Goal: Task Accomplishment & Management: Complete application form

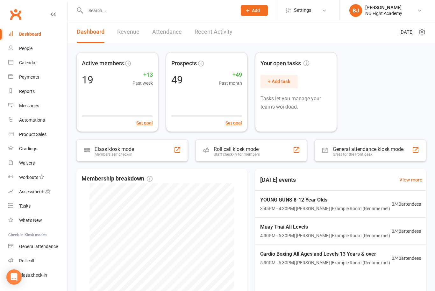
click at [126, 10] on input "text" at bounding box center [158, 10] width 149 height 9
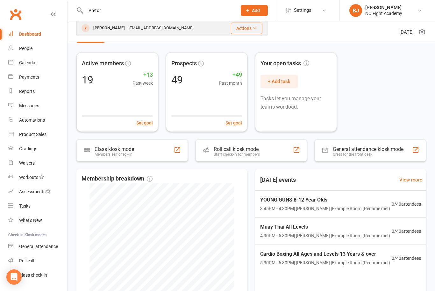
type input "Pretor"
click at [127, 29] on div "[EMAIL_ADDRESS][DOMAIN_NAME]" at bounding box center [161, 28] width 69 height 9
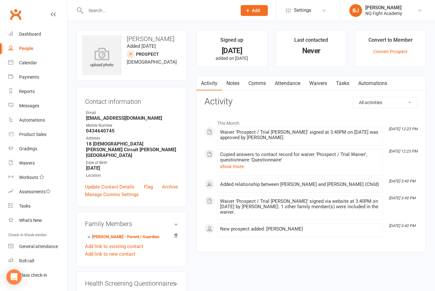
click at [323, 85] on link "Waivers" at bounding box center [318, 83] width 27 height 15
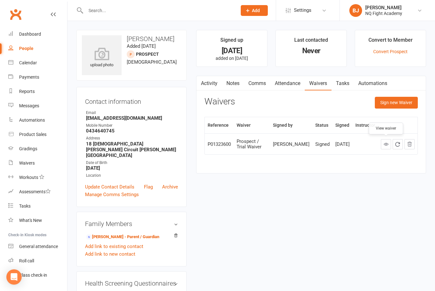
click at [386, 144] on icon at bounding box center [386, 144] width 5 height 5
click at [35, 165] on link "Waivers" at bounding box center [37, 163] width 59 height 14
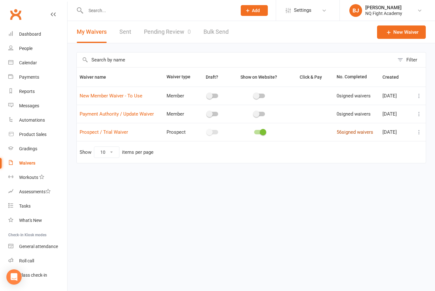
click at [343, 133] on link "56 signed waivers" at bounding box center [355, 132] width 37 height 6
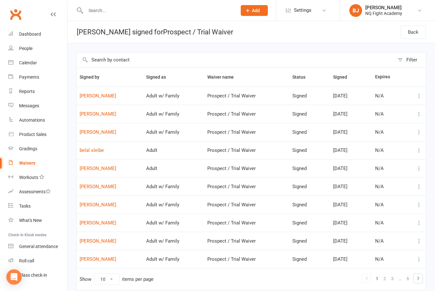
click at [130, 15] on input "text" at bounding box center [158, 10] width 149 height 9
type input "P"
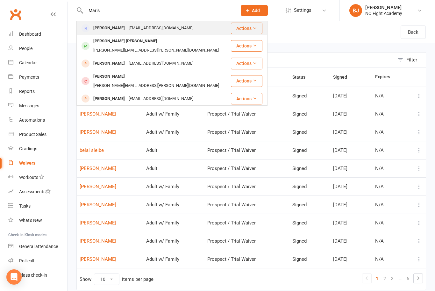
type input "Maris"
click at [103, 26] on div "[PERSON_NAME]" at bounding box center [108, 28] width 35 height 9
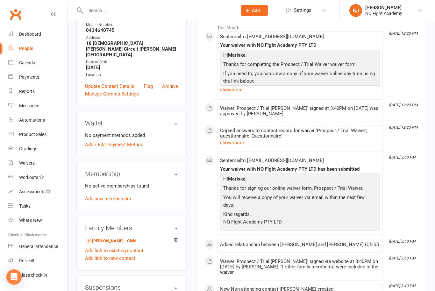
scroll to position [101, 0]
click at [120, 196] on link "Add new membership" at bounding box center [108, 199] width 46 height 6
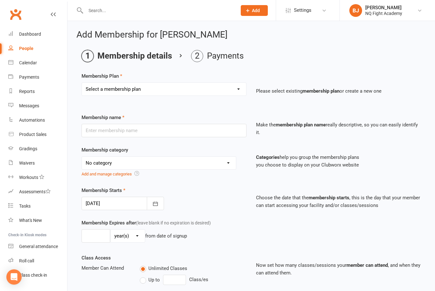
click at [200, 88] on select "Select a membership plan Create new Membership Plan Casual $25 Tap or Cash 2 Cl…" at bounding box center [164, 89] width 164 height 13
click at [227, 90] on select "Select a membership plan Create new Membership Plan Casual $25 Tap or Cash 2 Cl…" at bounding box center [164, 89] width 164 height 13
select select "2"
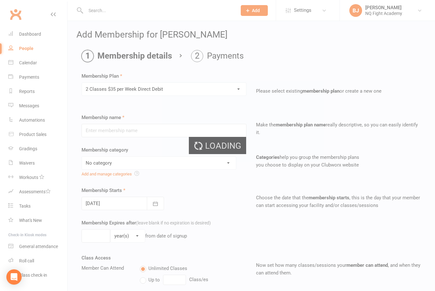
type input "2 Classes $35 per Week Direct Debit"
select select "12"
type input "0"
type input "2"
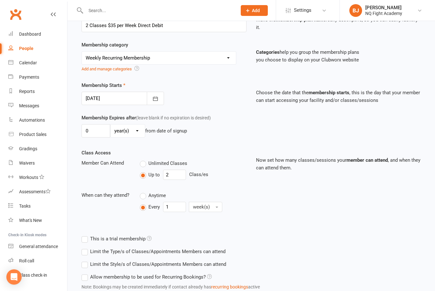
scroll to position [135, 0]
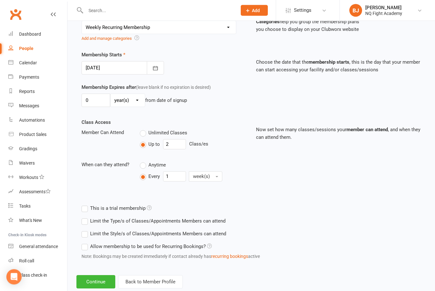
click at [91, 221] on label "Limit the Type/s of Classes/Appointments Members can attend" at bounding box center [154, 222] width 144 height 8
click at [86, 218] on input "Limit the Type/s of Classes/Appointments Members can attend" at bounding box center [84, 218] width 4 height 0
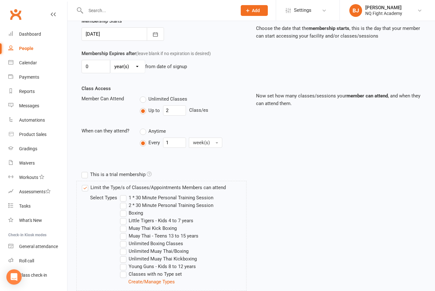
scroll to position [172, 0]
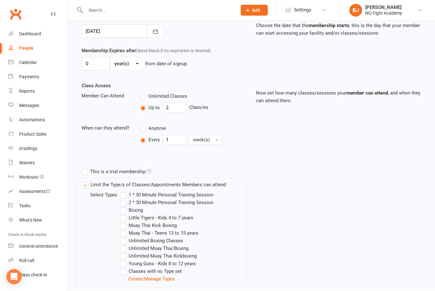
click at [87, 184] on label "Limit the Type/s of Classes/Appointments Members can attend" at bounding box center [154, 185] width 144 height 8
click at [86, 181] on input "Limit the Type/s of Classes/Appointments Members can attend" at bounding box center [84, 181] width 4 height 0
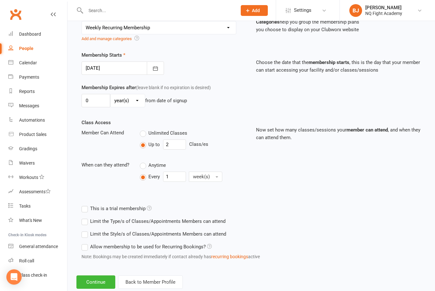
scroll to position [135, 0]
click at [97, 283] on button "Continue" at bounding box center [95, 282] width 39 height 13
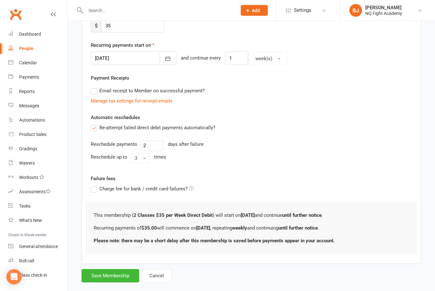
scroll to position [0, 0]
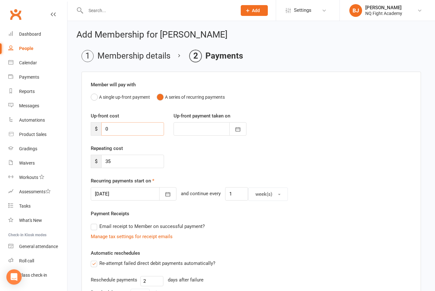
click at [116, 133] on input "0" at bounding box center [132, 128] width 63 height 13
type input "2"
type input "11 Aug 2025"
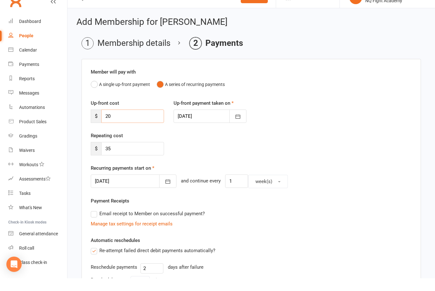
type input "20"
click at [141, 187] on div at bounding box center [134, 193] width 86 height 13
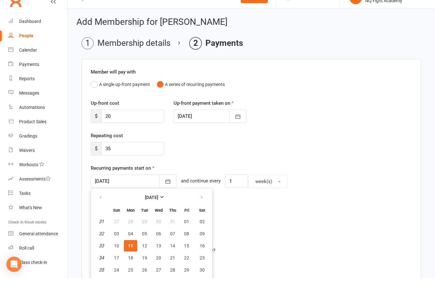
scroll to position [13, 0]
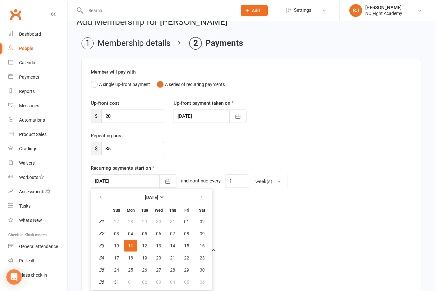
click at [132, 246] on span "11" at bounding box center [130, 245] width 5 height 5
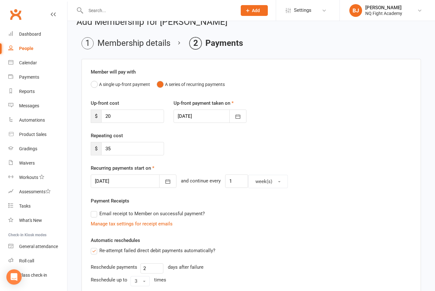
click at [141, 181] on div at bounding box center [134, 181] width 86 height 13
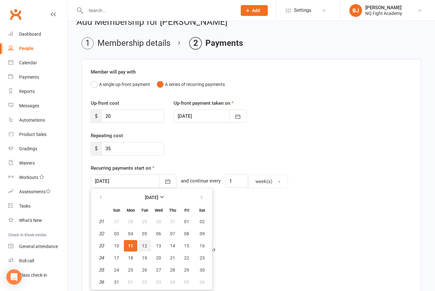
click at [141, 248] on button "12" at bounding box center [144, 245] width 13 height 11
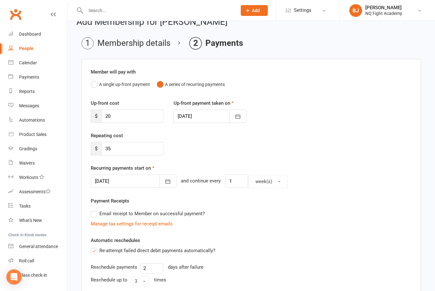
type input "12 Aug 2025"
click at [93, 214] on label "Email receipt to Member on successful payment?" at bounding box center [148, 214] width 114 height 8
click at [93, 210] on input "Email receipt to Member on successful payment?" at bounding box center [93, 210] width 4 height 0
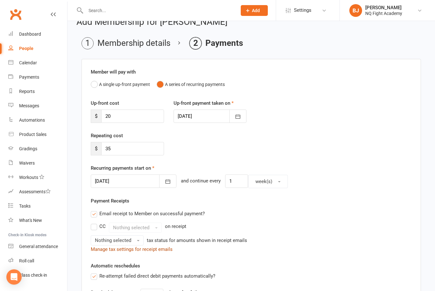
click at [110, 247] on link "Manage tax settings for receipt emails" at bounding box center [132, 250] width 82 height 6
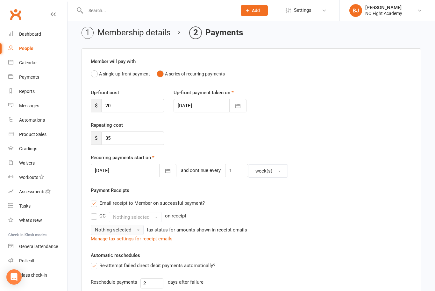
click at [135, 229] on button "Nothing selected" at bounding box center [117, 230] width 53 height 10
click at [126, 245] on link "Inc tax" at bounding box center [122, 243] width 63 height 13
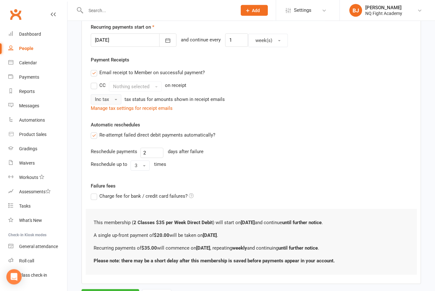
scroll to position [156, 0]
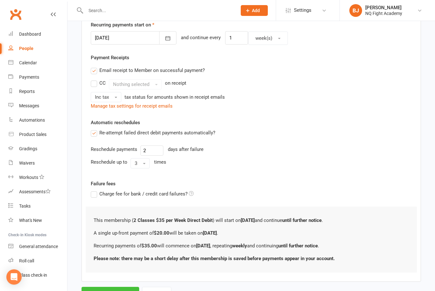
click at [105, 291] on button "Save Membership" at bounding box center [111, 293] width 58 height 13
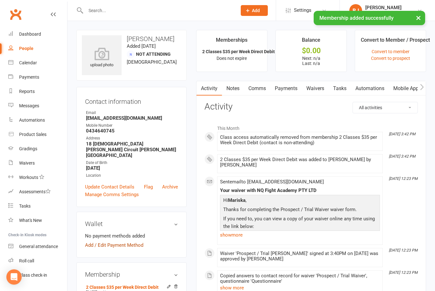
click at [118, 242] on link "Add / Edit Payment Method" at bounding box center [114, 246] width 58 height 8
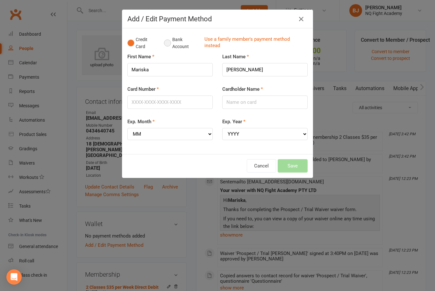
click at [170, 44] on button "Bank Account" at bounding box center [181, 42] width 35 height 19
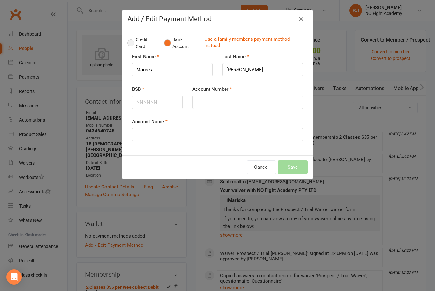
click at [137, 46] on button "Credit Card" at bounding box center [142, 42] width 30 height 19
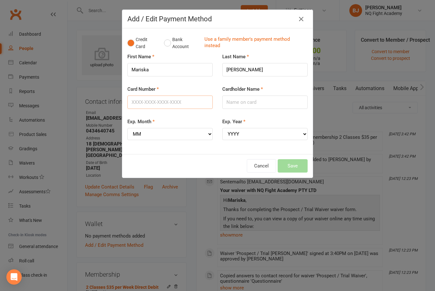
click at [148, 105] on input "Card Number" at bounding box center [169, 102] width 85 height 13
type input "5163103012992701"
click at [174, 133] on select "MM 01 02 03 04 05 06 07 08 09 10 11 12" at bounding box center [169, 134] width 85 height 12
select select "03"
click at [257, 130] on select "YYYY 2025 2026 2027 2028 2029 2030 2031 2032 2033 2034" at bounding box center [264, 134] width 85 height 12
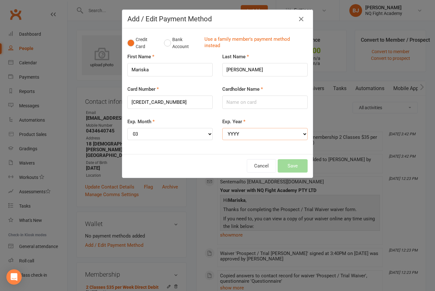
select select "2029"
click at [256, 103] on input "Cardholder Name" at bounding box center [264, 102] width 85 height 13
type input "[PERSON_NAME]"
click at [297, 162] on button "Save" at bounding box center [293, 165] width 30 height 13
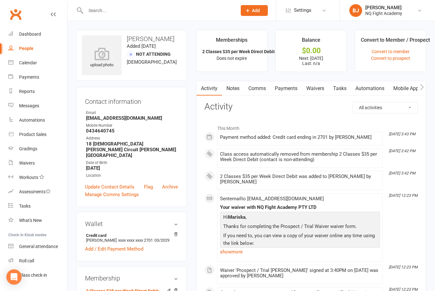
click at [26, 48] on div "People" at bounding box center [26, 48] width 14 height 5
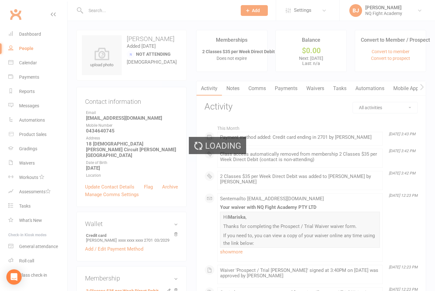
select select "100"
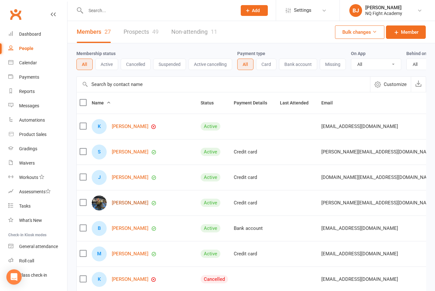
click at [119, 203] on link "CURTIS CANTARELLA" at bounding box center [130, 202] width 37 height 5
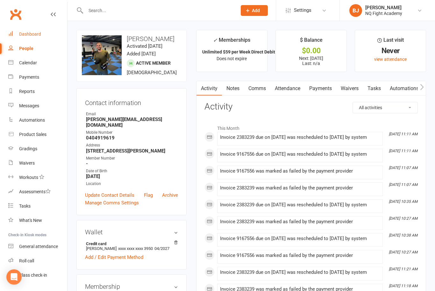
click at [40, 32] on div "Dashboard" at bounding box center [30, 34] width 22 height 5
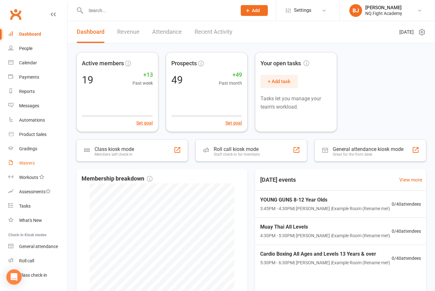
click at [29, 165] on div "Waivers" at bounding box center [27, 163] width 16 height 5
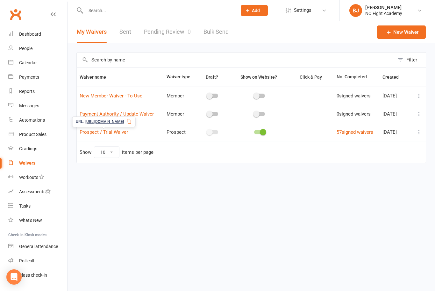
click at [102, 123] on span "https://app.clubworx.com/s/lIfIdo4b" at bounding box center [104, 122] width 39 height 6
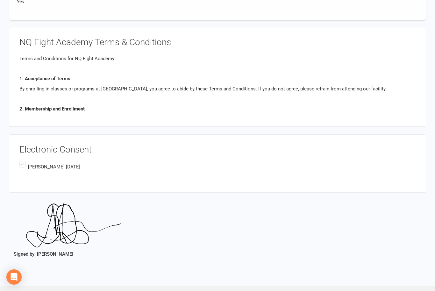
scroll to position [1954, 0]
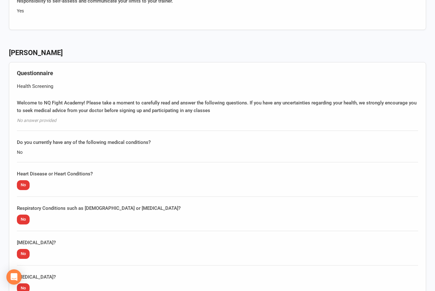
drag, startPoint x: 386, startPoint y: 144, endPoint x: 400, endPoint y: 291, distance: 146.9
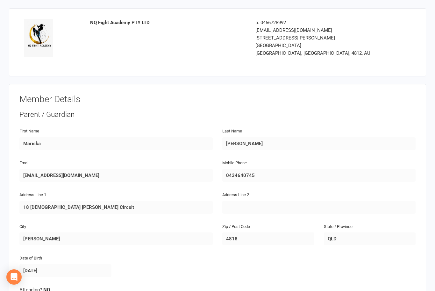
scroll to position [0, 0]
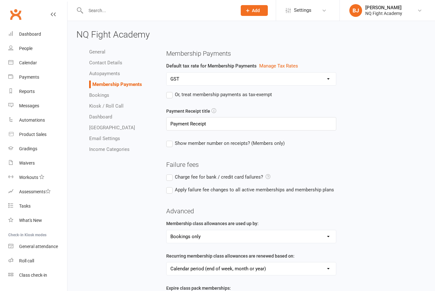
select select "1854"
select select "expire_class_packs_on_booking_creation"
select select "allow_make_up_classes_for_expired_memberships_up_to_7d"
select select "reactivate_if_cancelled_yesterday_or_earlier"
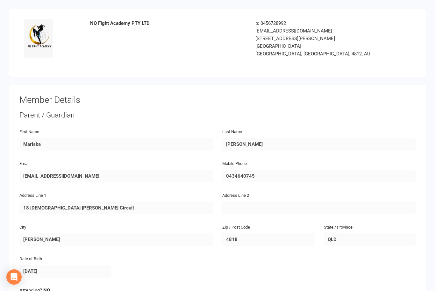
click at [135, 20] on div "NQ Fight Academy PTY LTD" at bounding box center [167, 23] width 155 height 8
click at [42, 44] on img at bounding box center [38, 38] width 29 height 38
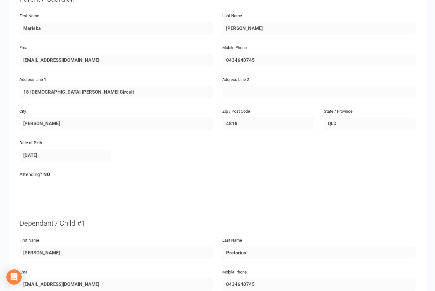
scroll to position [128, 0]
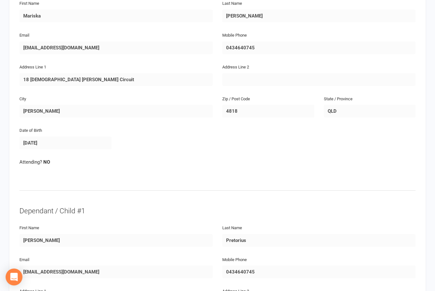
click at [17, 281] on icon "Open Intercom Messenger" at bounding box center [14, 277] width 8 height 8
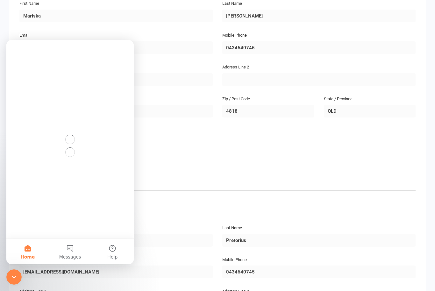
scroll to position [0, 0]
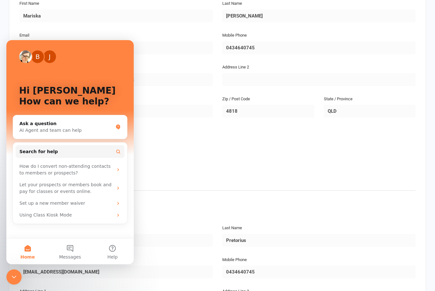
click at [162, 263] on div "Email [EMAIL_ADDRESS][DOMAIN_NAME]" at bounding box center [115, 267] width 193 height 23
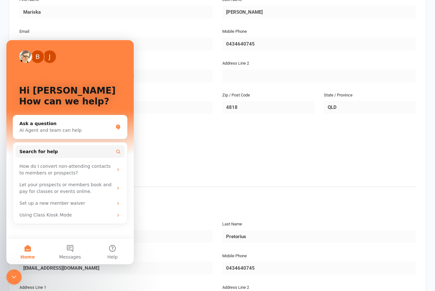
scroll to position [141, 0]
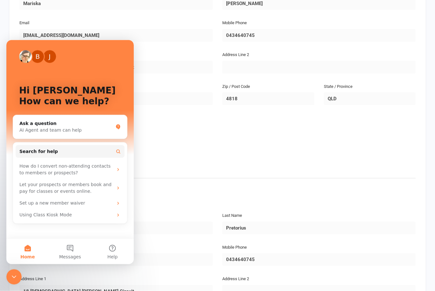
click at [184, 130] on div "Date of Birth 1987-06-01" at bounding box center [218, 130] width 406 height 32
click at [11, 277] on icon "Close Intercom Messenger" at bounding box center [14, 277] width 8 height 8
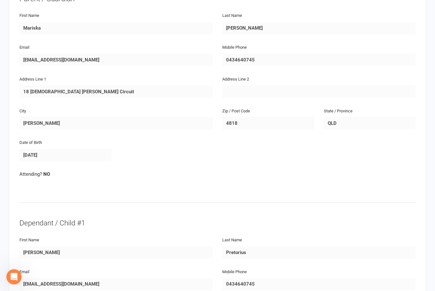
scroll to position [0, 0]
